Goal: Obtain resource: Download file/media

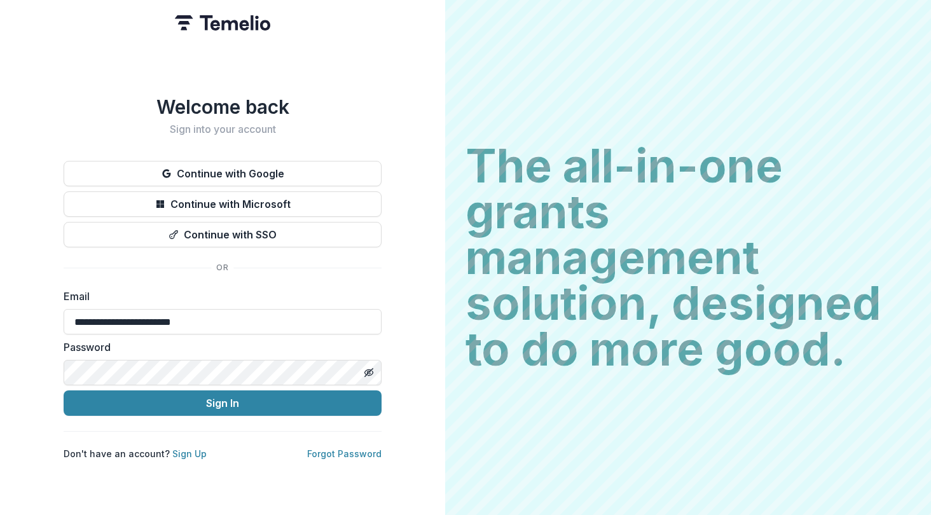
type input "**********"
click at [223, 398] on button "Sign In" at bounding box center [223, 402] width 318 height 25
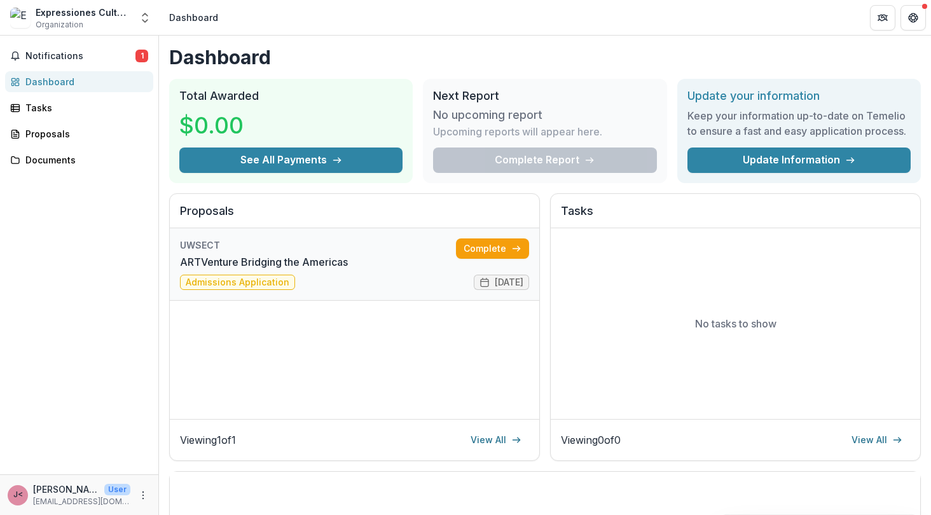
click at [235, 270] on link "ARTVenture Bridging the Americas" at bounding box center [264, 261] width 168 height 15
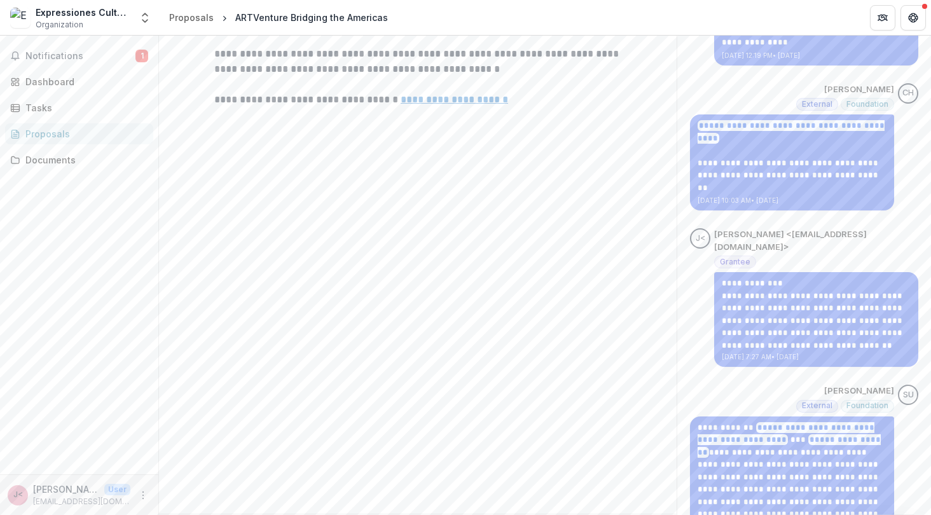
scroll to position [525, 0]
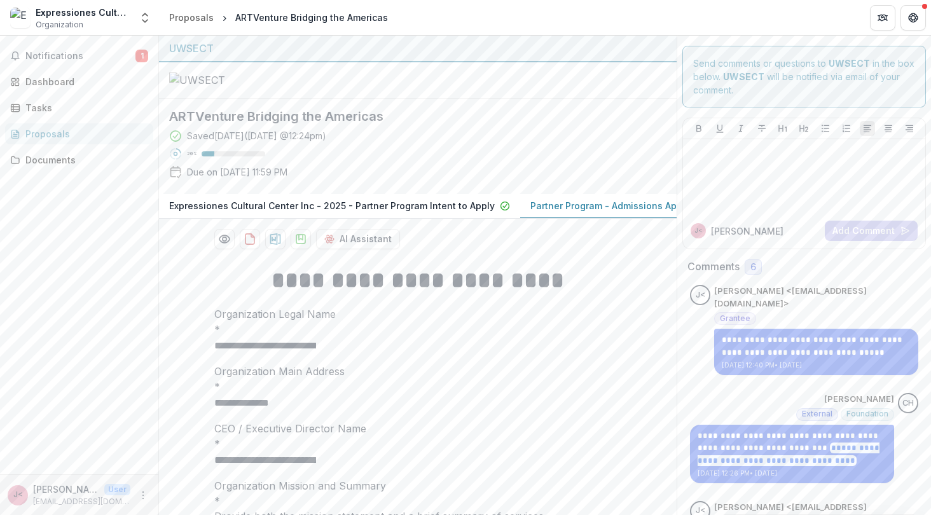
scroll to position [0, 0]
click at [249, 245] on icon "download-proposal" at bounding box center [250, 239] width 13 height 13
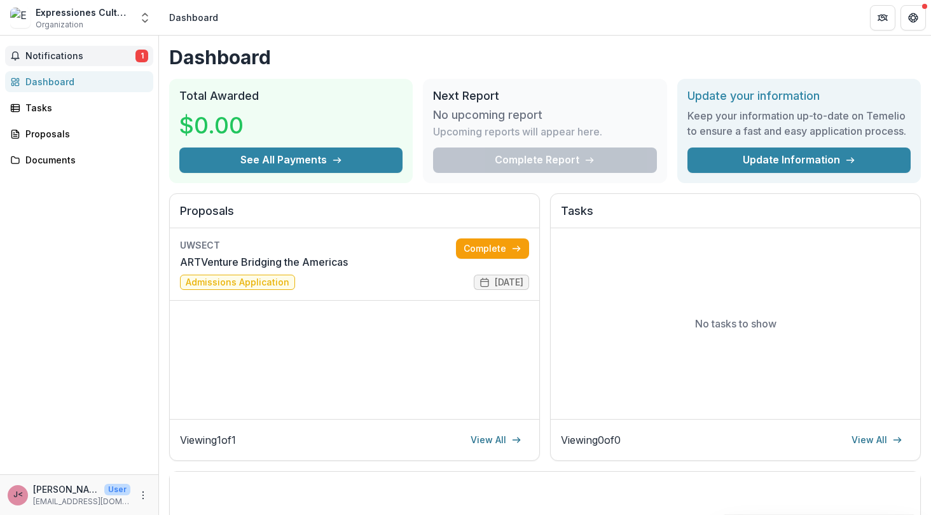
click at [64, 52] on span "Notifications" at bounding box center [80, 56] width 110 height 11
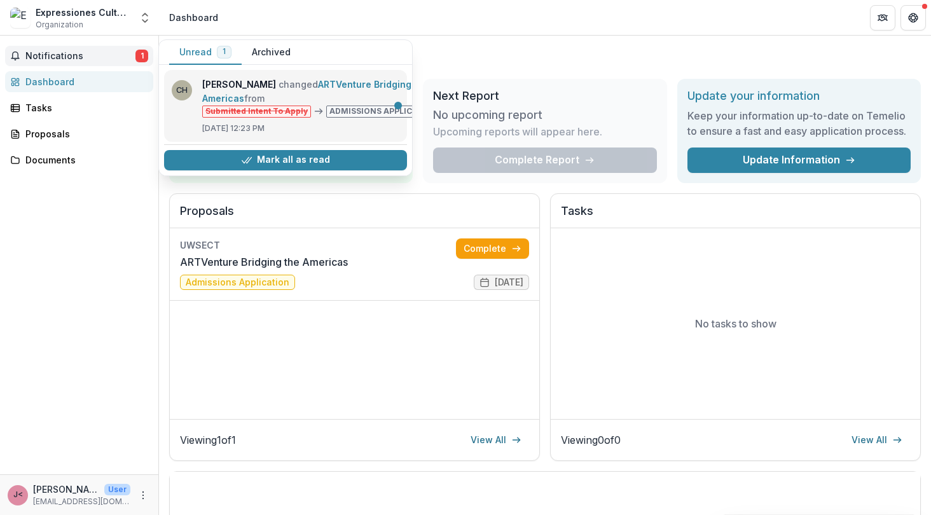
click at [375, 104] on link "ARTVenture Bridging the Americas" at bounding box center [315, 91] width 226 height 25
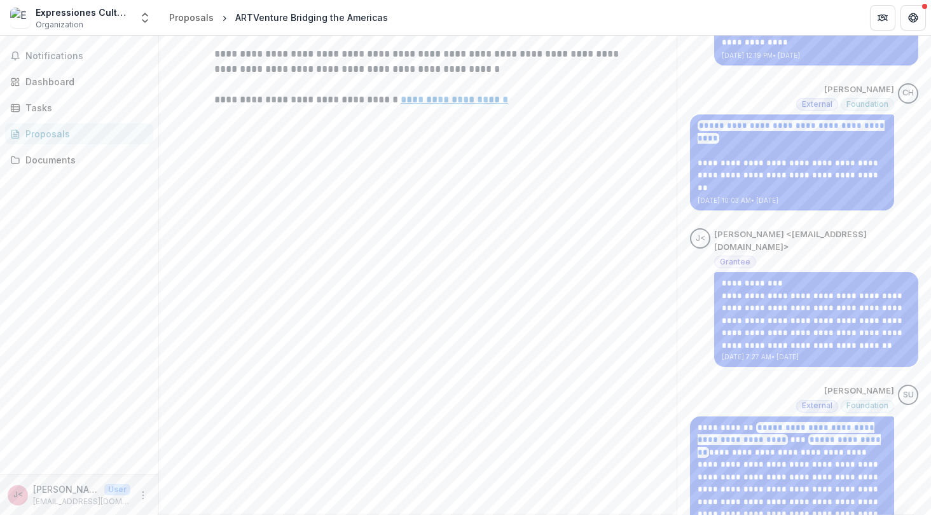
scroll to position [525, 0]
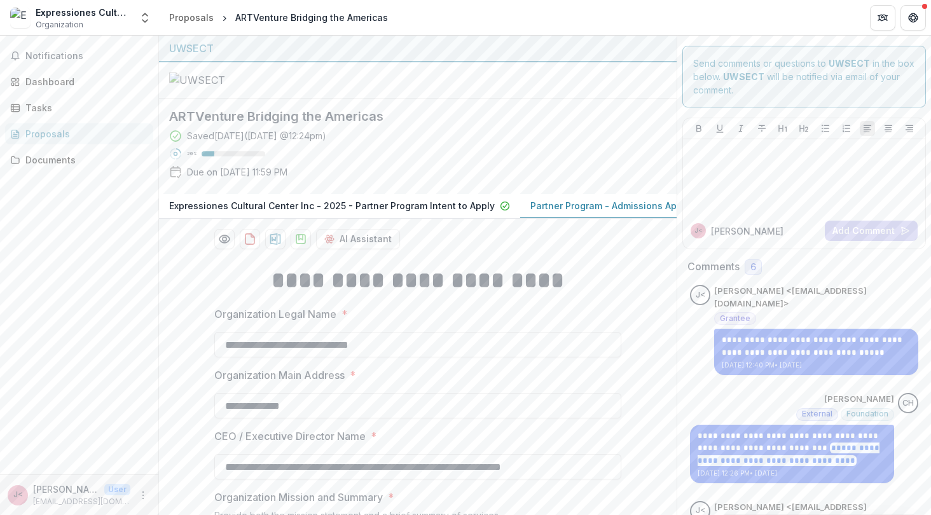
scroll to position [0, 0]
click at [245, 245] on icon "download-proposal" at bounding box center [250, 239] width 13 height 13
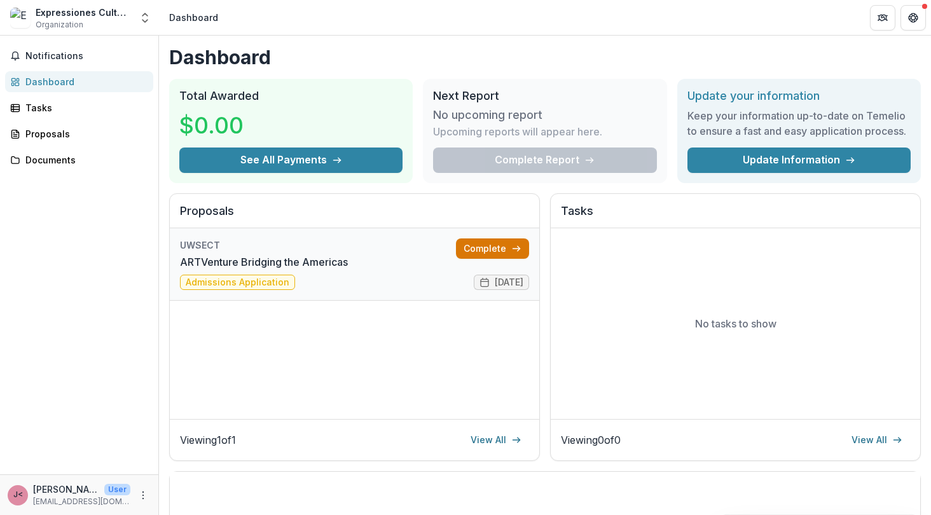
click at [476, 259] on link "Complete" at bounding box center [492, 248] width 73 height 20
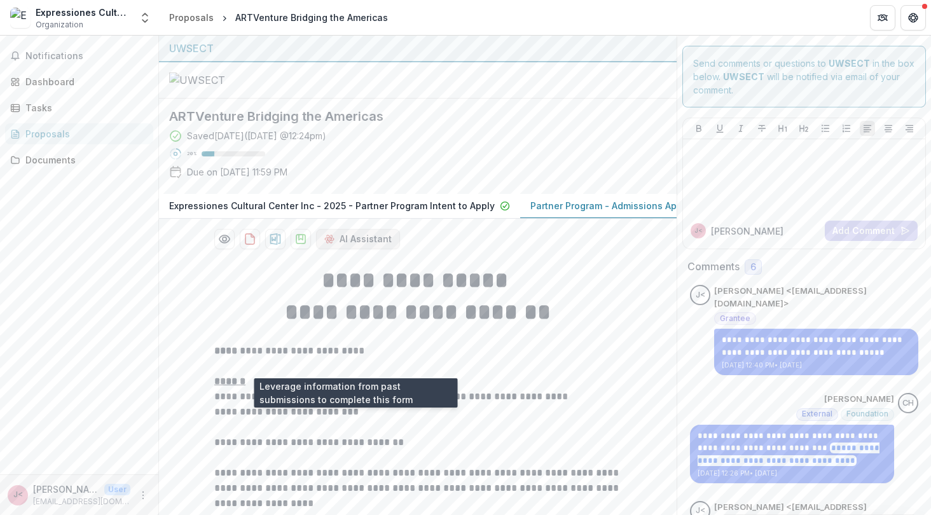
scroll to position [31, 0]
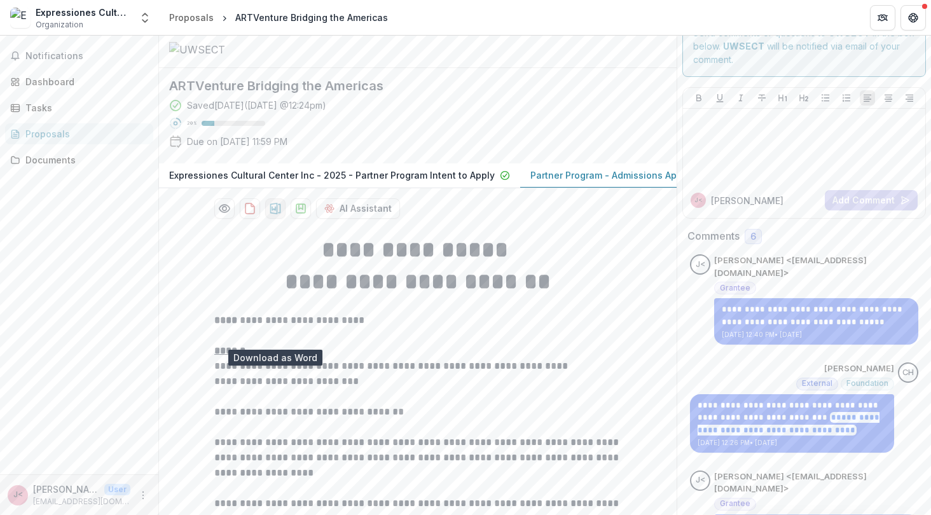
click at [273, 215] on icon "download-proposal" at bounding box center [275, 208] width 13 height 13
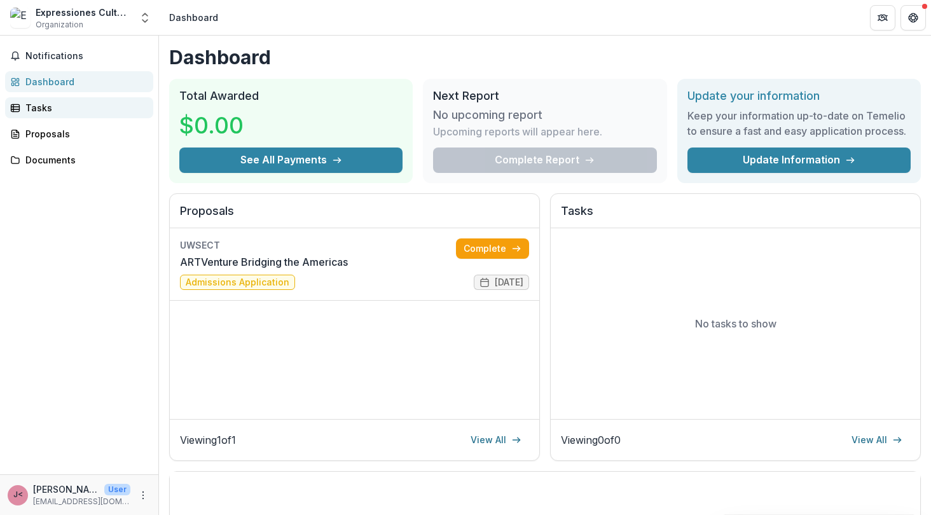
click at [40, 107] on div "Tasks" at bounding box center [84, 107] width 118 height 13
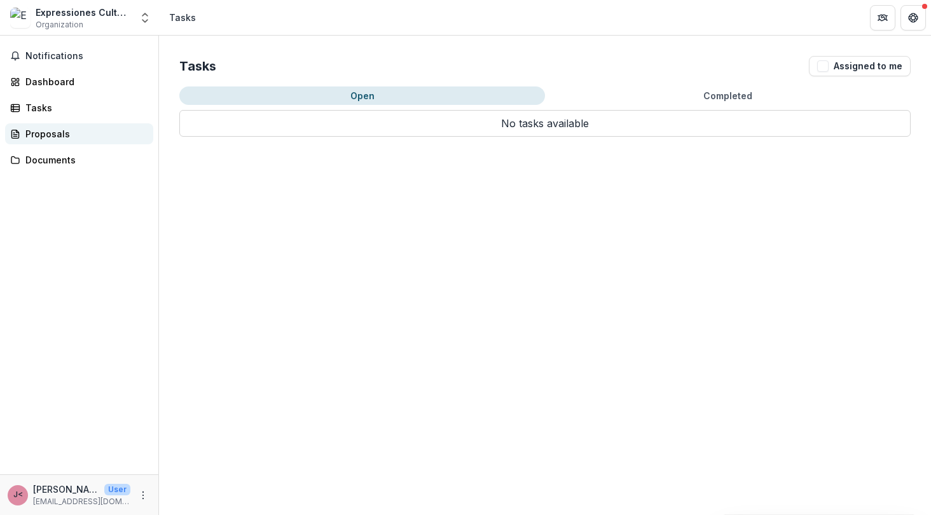
click at [48, 136] on div "Proposals" at bounding box center [84, 133] width 118 height 13
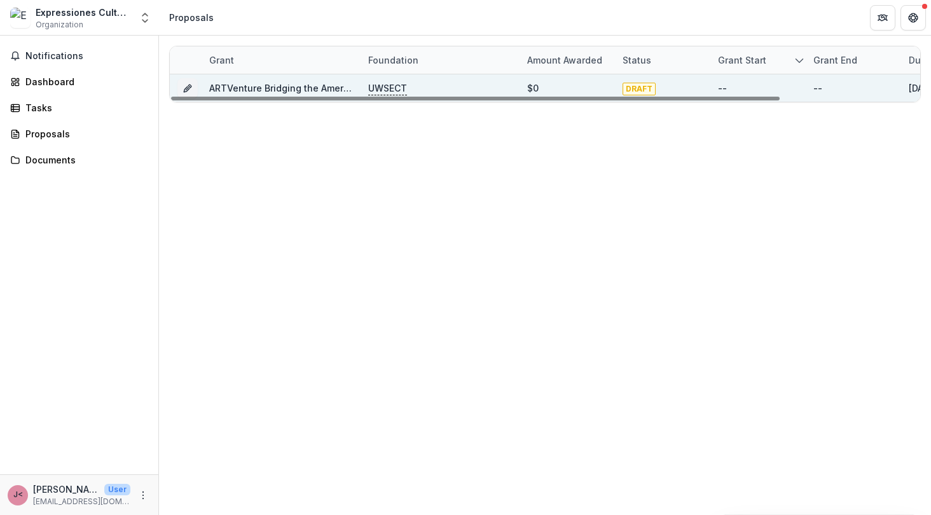
click at [272, 90] on link "ARTVenture Bridging the Americas" at bounding box center [285, 88] width 153 height 11
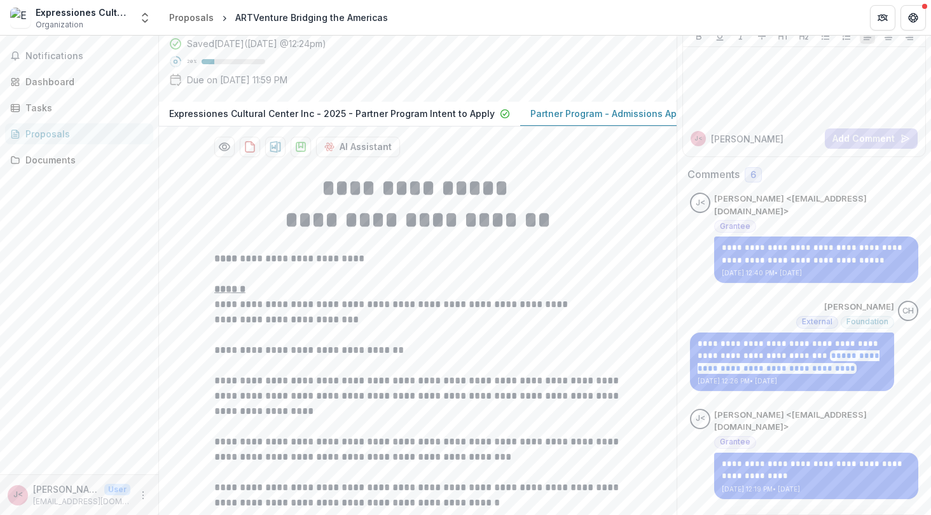
scroll to position [81, 0]
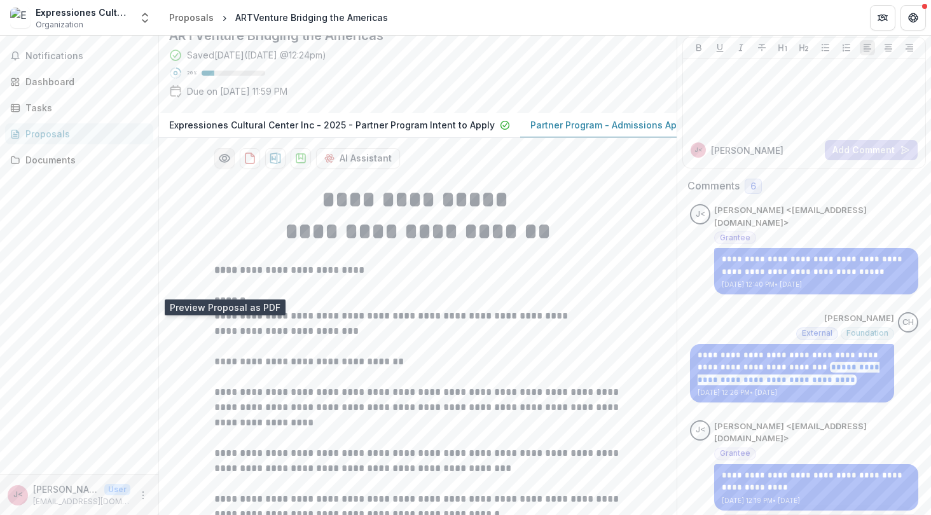
click at [223, 165] on icon "Preview ec9698df-f602-40cf-83fc-065558fea792-1.pdf" at bounding box center [224, 158] width 13 height 13
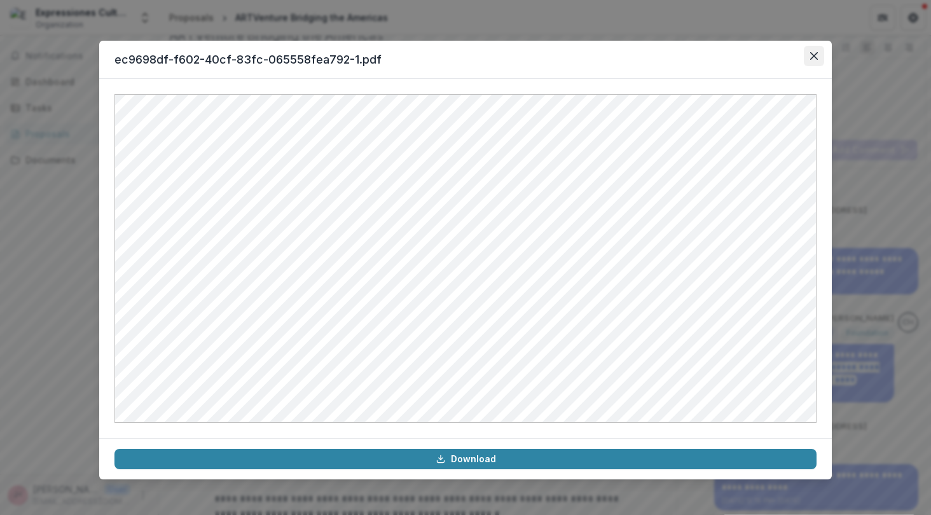
click at [822, 59] on button "Close" at bounding box center [814, 56] width 20 height 20
